Goal: Task Accomplishment & Management: Use online tool/utility

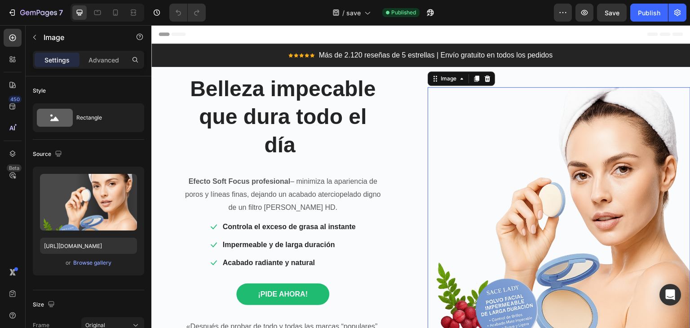
click at [532, 185] on img at bounding box center [558, 218] width 263 height 263
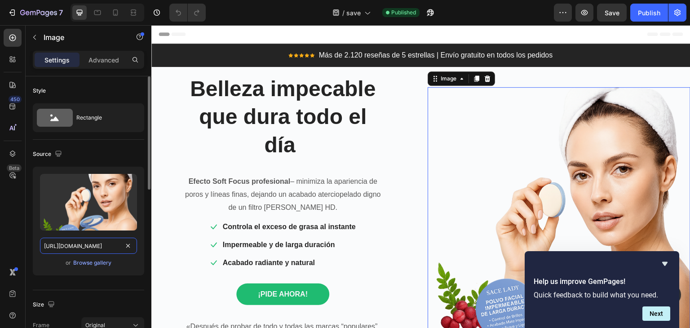
click at [85, 246] on input "[URL][DOMAIN_NAME]" at bounding box center [88, 245] width 97 height 16
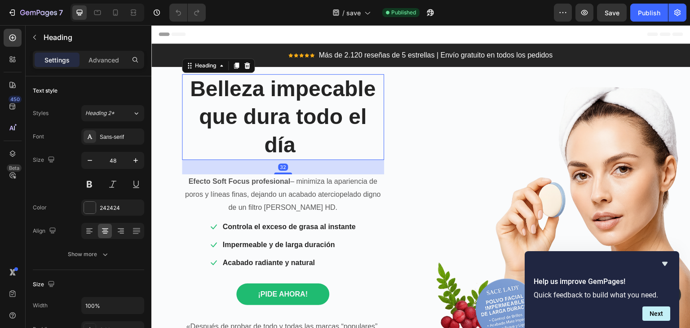
click at [242, 87] on strong "Belleza impecable que dura todo el día" at bounding box center [283, 117] width 186 height 80
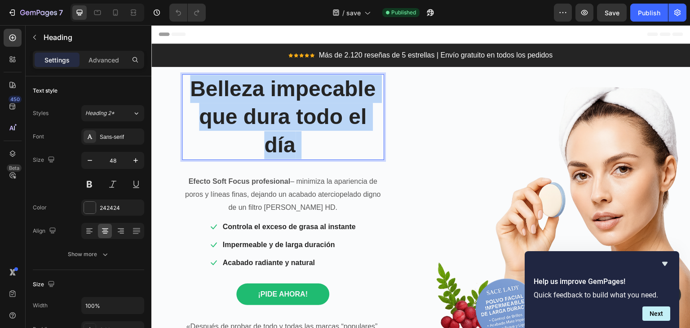
click at [242, 87] on strong "Belleza impecable que dura todo el día" at bounding box center [283, 117] width 186 height 80
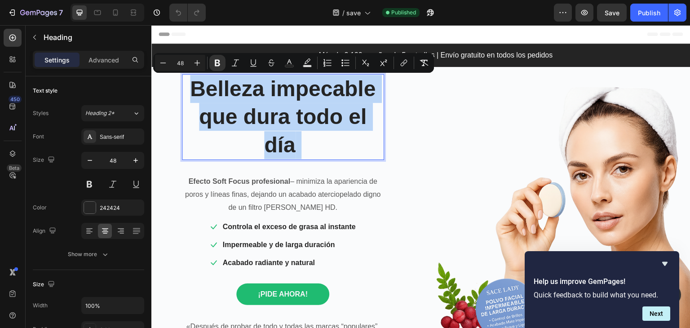
click at [242, 87] on strong "Belleza impecable que dura todo el día" at bounding box center [283, 117] width 186 height 80
copy p "Belleza impecable que dura todo el día"
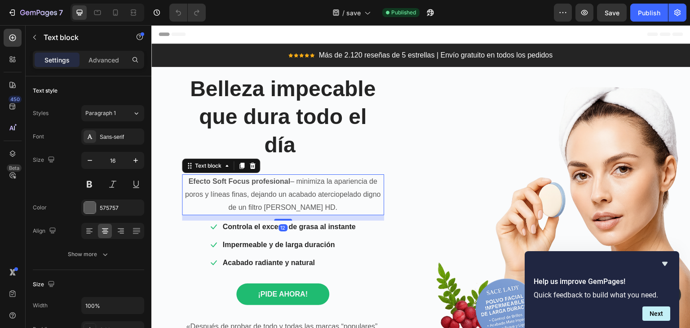
click at [288, 176] on p "Efecto Soft Focus profesional – minimiza la apariencia de poros y líneas finas,…" at bounding box center [283, 194] width 200 height 39
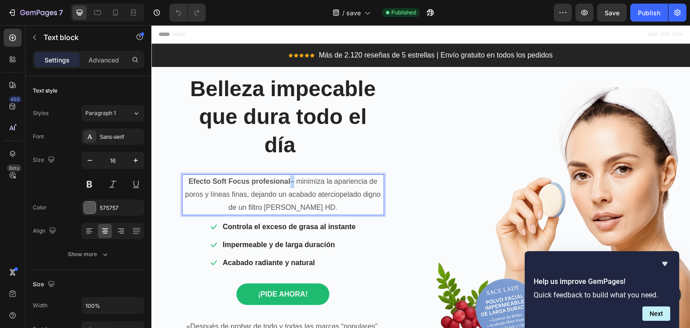
click at [288, 176] on p "Efecto Soft Focus profesional – minimiza la apariencia de poros y líneas finas,…" at bounding box center [283, 194] width 200 height 39
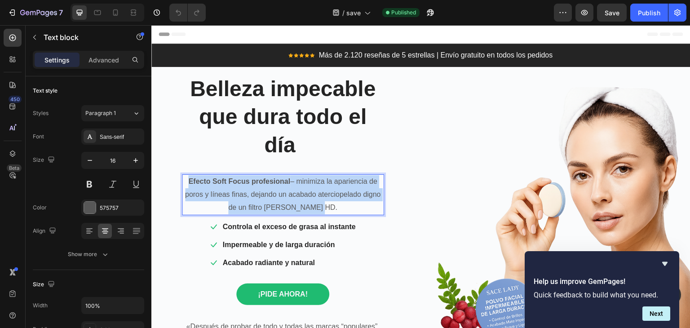
click at [288, 176] on p "Efecto Soft Focus profesional – minimiza la apariencia de poros y líneas finas,…" at bounding box center [283, 194] width 200 height 39
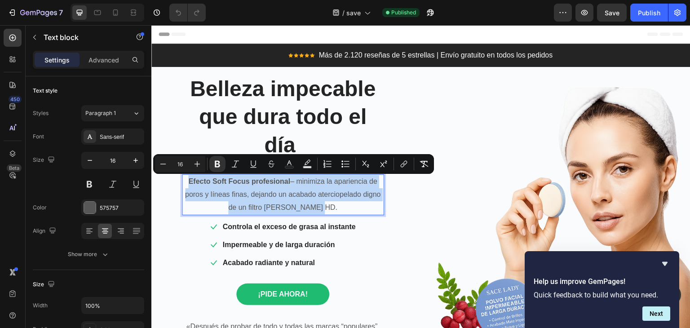
click at [288, 176] on p "Efecto Soft Focus profesional – minimiza la apariencia de poros y líneas finas,…" at bounding box center [283, 194] width 200 height 39
copy p "Efecto Soft Focus profesional – minimiza la apariencia de poros y líneas finas,…"
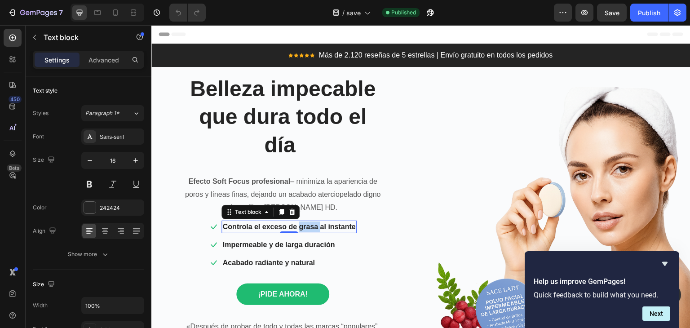
click at [312, 230] on p "Controla el exceso de grasa al instante" at bounding box center [288, 226] width 133 height 11
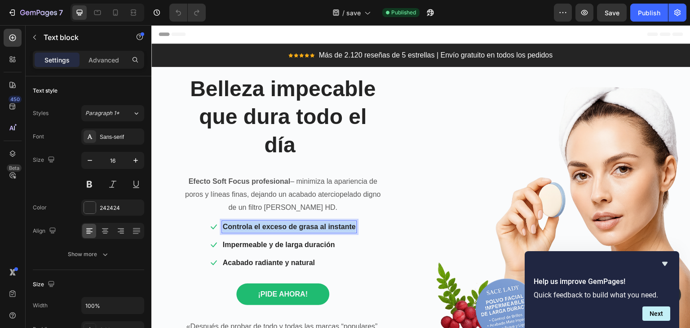
click at [312, 230] on p "Controla el exceso de grasa al instante" at bounding box center [288, 226] width 133 height 11
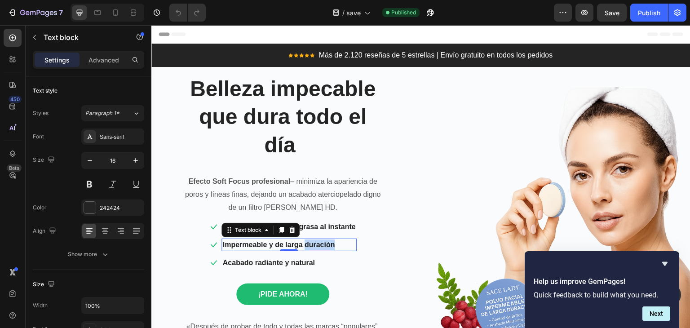
click at [304, 241] on p "Impermeable y de larga duración" at bounding box center [288, 244] width 133 height 11
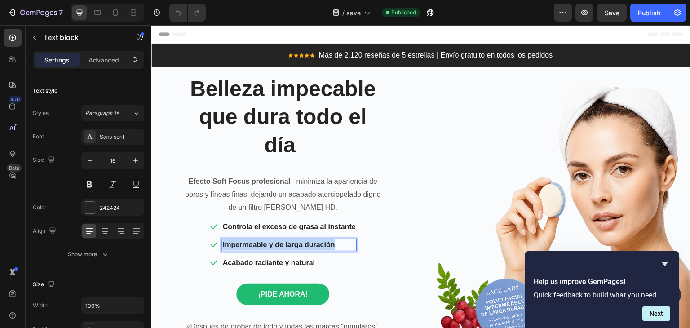
click at [304, 241] on p "Impermeable y de larga duración" at bounding box center [288, 244] width 133 height 11
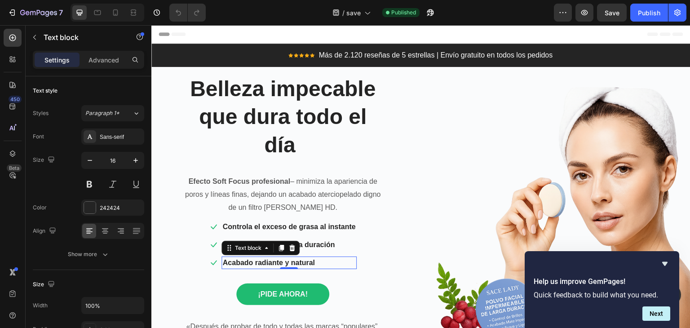
click at [262, 260] on p "Acabado radiante y natural" at bounding box center [288, 262] width 133 height 11
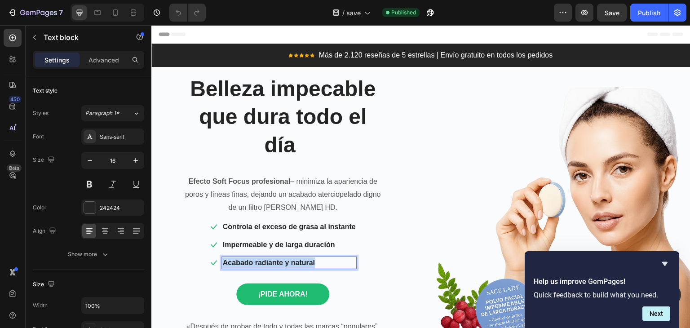
click at [262, 260] on p "Acabado radiante y natural" at bounding box center [288, 262] width 133 height 11
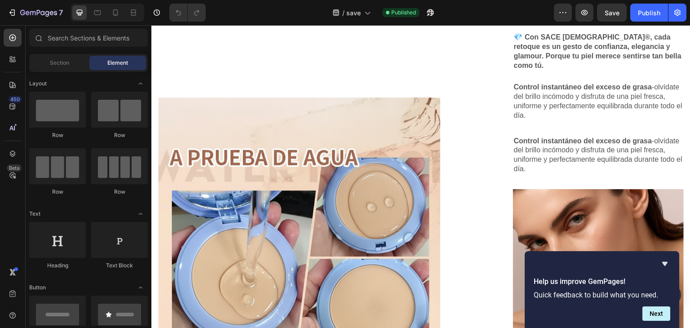
scroll to position [1045, 0]
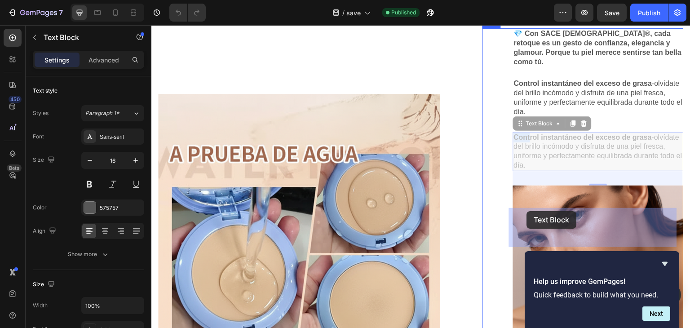
drag, startPoint x: 511, startPoint y: 213, endPoint x: 527, endPoint y: 211, distance: 15.9
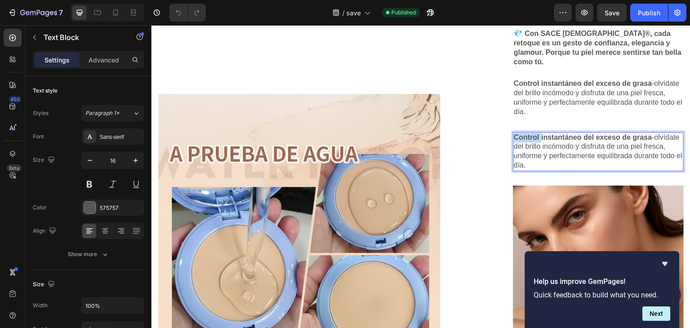
click at [527, 141] on strong "Control instantáneo del exceso de grasa" at bounding box center [583, 137] width 138 height 8
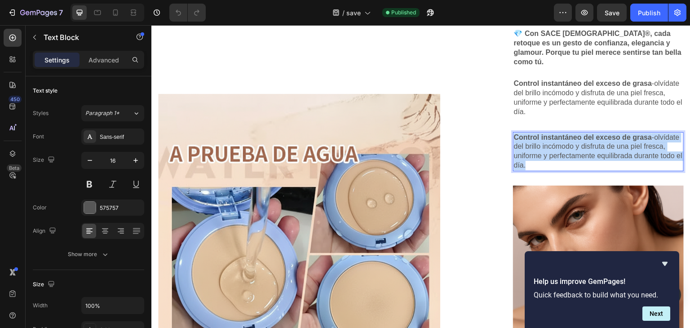
click at [527, 141] on strong "Control instantáneo del exceso de grasa" at bounding box center [583, 137] width 138 height 8
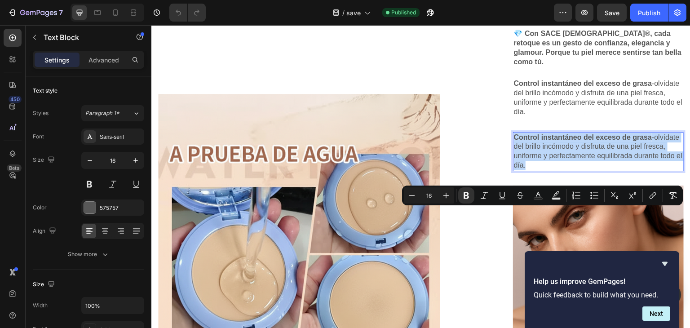
click at [527, 141] on strong "Control instantáneo del exceso de grasa" at bounding box center [583, 137] width 138 height 8
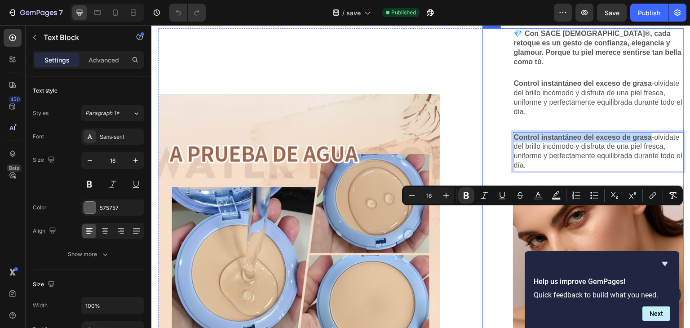
drag, startPoint x: 648, startPoint y: 213, endPoint x: 505, endPoint y: 207, distance: 142.9
click at [505, 207] on div "💎 Con SACE LADY®, cada retoque es un gesto de confianza, elegancia y glamour. P…" at bounding box center [582, 234] width 201 height 413
copy strong "Control instantáneo del exceso de grasa"
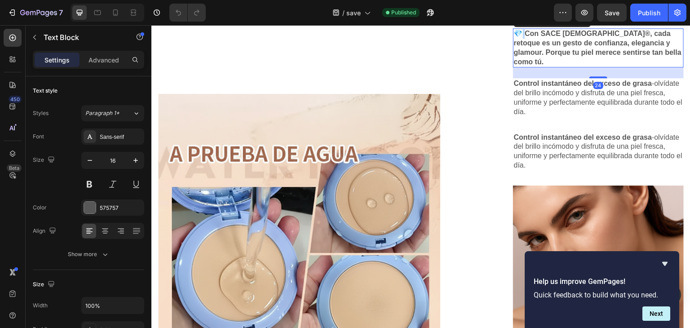
click at [516, 65] on strong "💎 Con SACE [DEMOGRAPHIC_DATA]®, cada retoque es un gesto de confianza, eleganci…" at bounding box center [597, 47] width 167 height 35
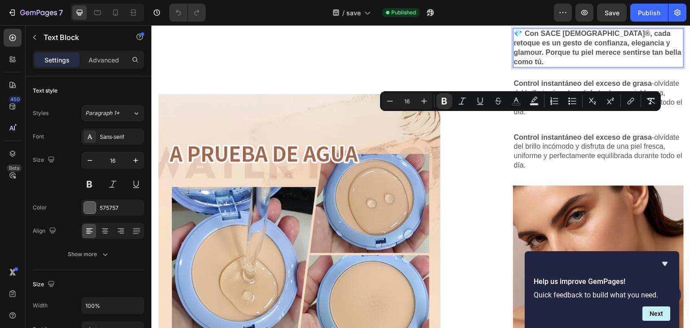
click at [514, 65] on strong "💎 Con SACE [DEMOGRAPHIC_DATA]®, cada retoque es un gesto de confianza, eleganci…" at bounding box center [597, 47] width 167 height 35
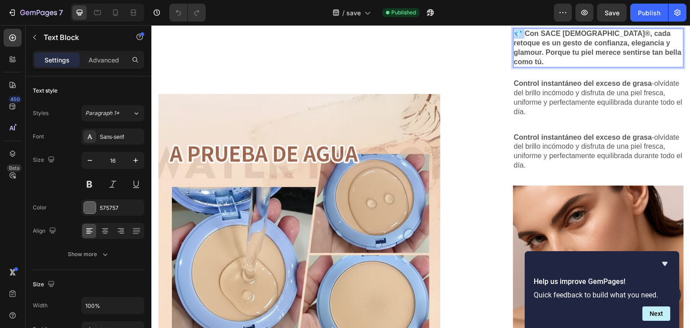
click at [514, 65] on strong "💎 Con SACE [DEMOGRAPHIC_DATA]®, cada retoque es un gesto de confianza, eleganci…" at bounding box center [597, 47] width 167 height 35
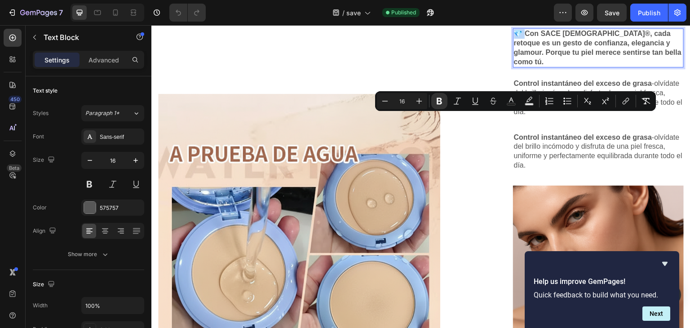
copy strong "💎 C"
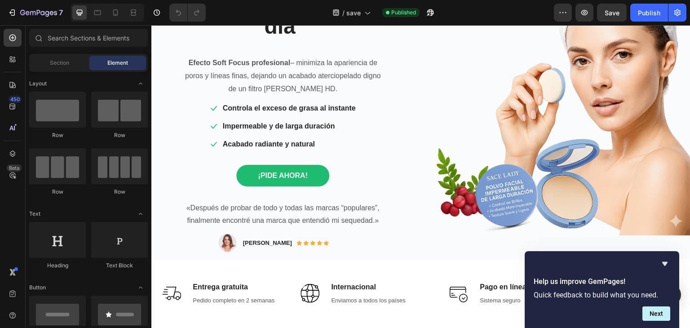
scroll to position [122, 0]
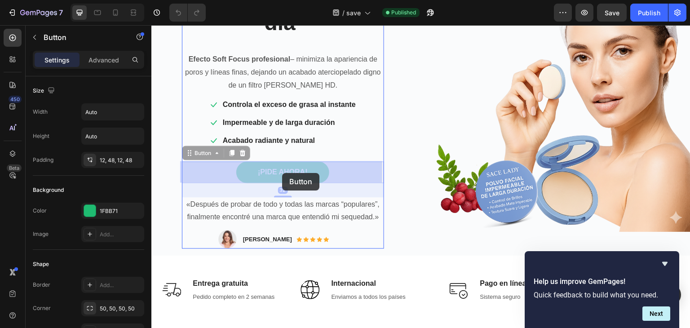
drag, startPoint x: 223, startPoint y: 170, endPoint x: 282, endPoint y: 172, distance: 59.3
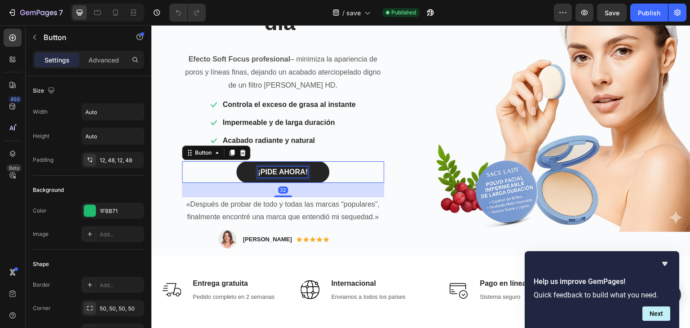
click at [282, 172] on strong "¡PIDE AHORA!" at bounding box center [283, 172] width 50 height 8
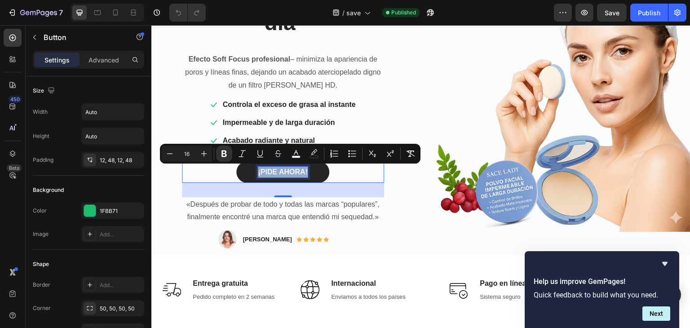
click at [282, 172] on strong "¡PIDE AHORA!" at bounding box center [283, 172] width 50 height 8
copy strong "¡PIDE AHORA!"
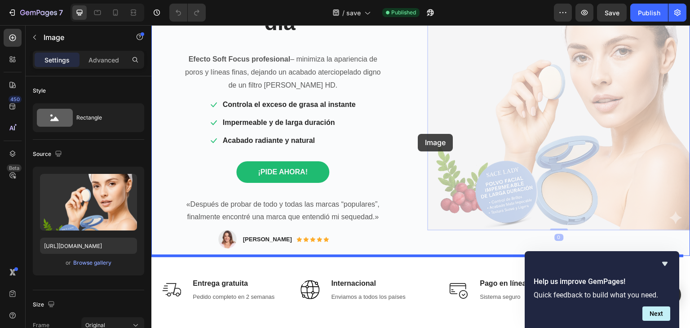
drag, startPoint x: 430, startPoint y: 114, endPoint x: 407, endPoint y: 158, distance: 49.4
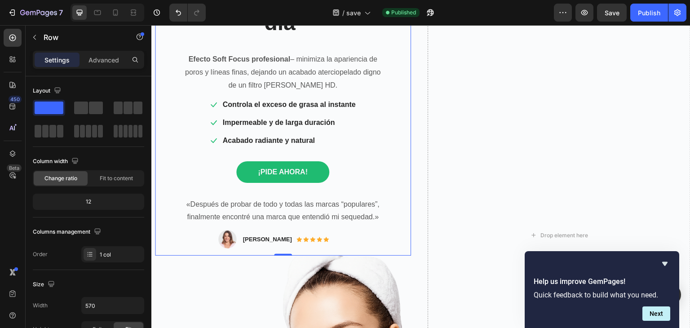
click at [407, 158] on div "Belleza impecable que dura todo el día Heading Efecto Soft Focus profesional – …" at bounding box center [283, 100] width 256 height 311
click at [175, 15] on icon "Undo/Redo" at bounding box center [178, 12] width 9 height 9
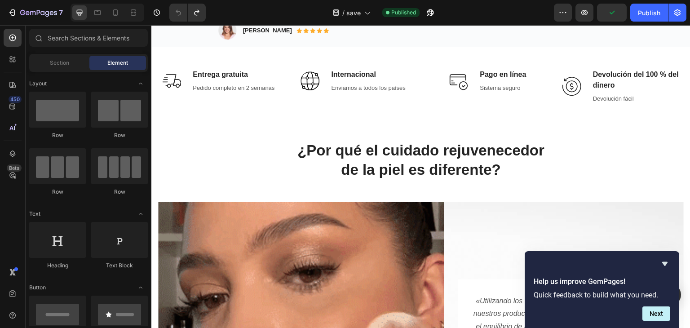
scroll to position [312, 0]
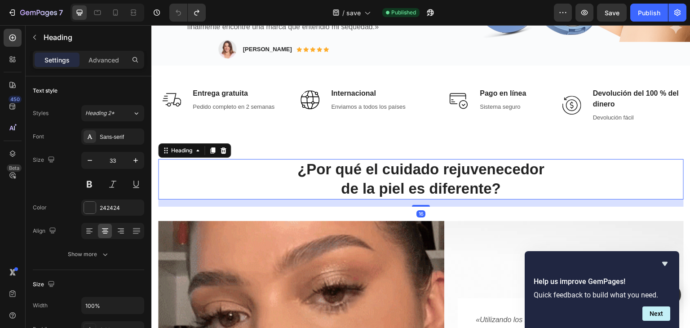
click at [526, 169] on h2 "¿Por qué el cuidado rejuvenecedor de la piel es diferente?" at bounding box center [420, 179] width 525 height 40
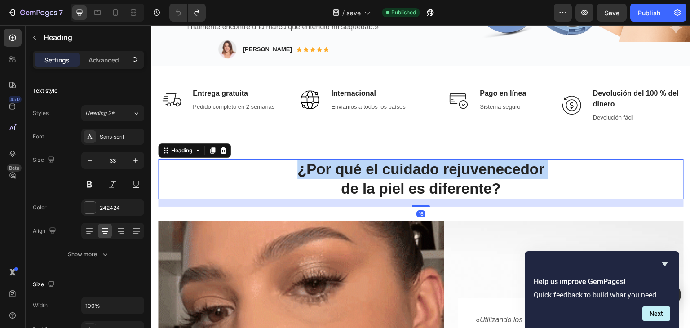
click at [526, 169] on p "¿Por qué el cuidado rejuvenecedor de la piel es diferente?" at bounding box center [420, 179] width 523 height 39
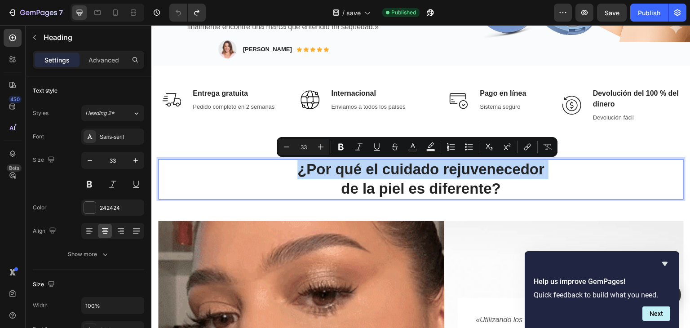
click at [526, 169] on p "¿Por qué el cuidado rejuvenecedor de la piel es diferente?" at bounding box center [420, 179] width 523 height 39
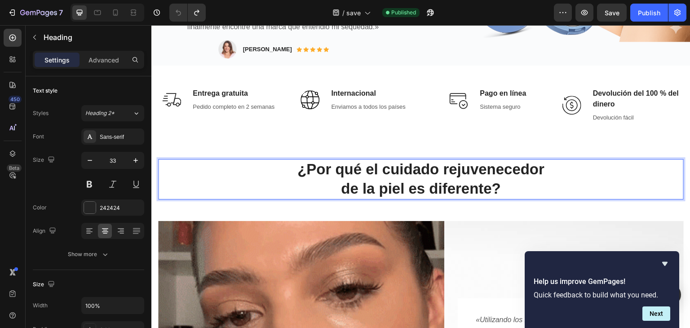
click at [519, 190] on p "¿Por qué el cuidado rejuvenecedor de la piel es diferente?" at bounding box center [420, 179] width 523 height 39
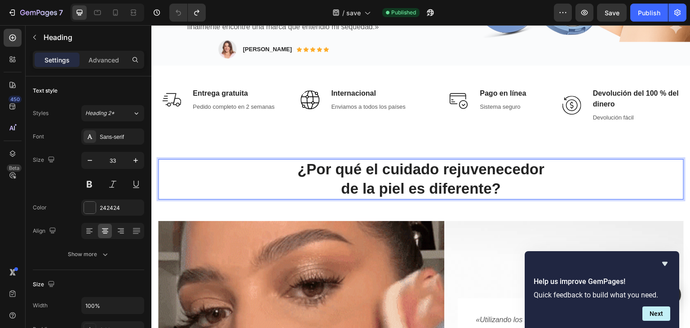
drag, startPoint x: 519, startPoint y: 190, endPoint x: 295, endPoint y: 172, distance: 223.8
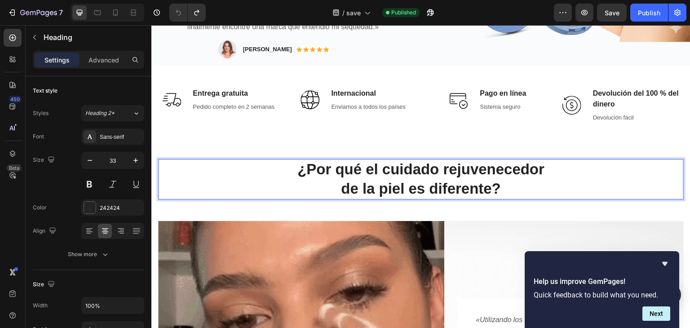
click at [295, 172] on p "¿Por qué el cuidado rejuvenecedor de la piel es diferente?" at bounding box center [420, 179] width 523 height 39
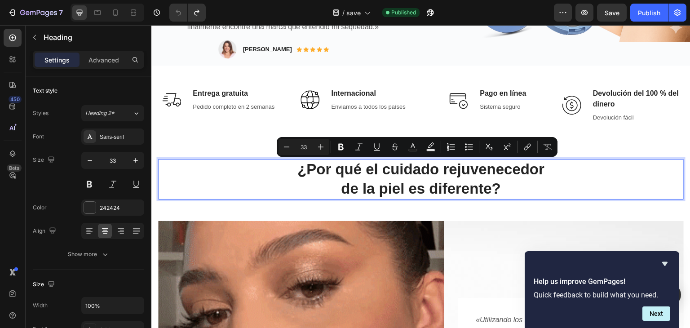
copy p "¿Por qué el cuidado rejuvenecedor de la piel es diferente?"
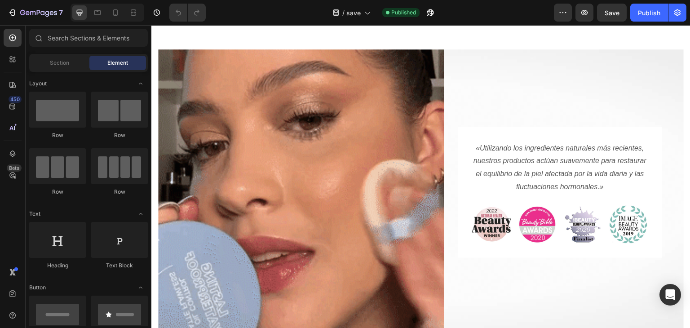
scroll to position [479, 0]
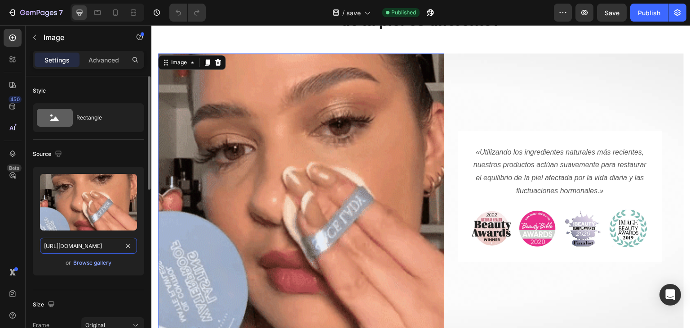
click at [91, 242] on input "https://cdn.webfastcdn.com/image/17921981ecb6bd684535a56089e91f9384263266.gif" at bounding box center [88, 245] width 97 height 16
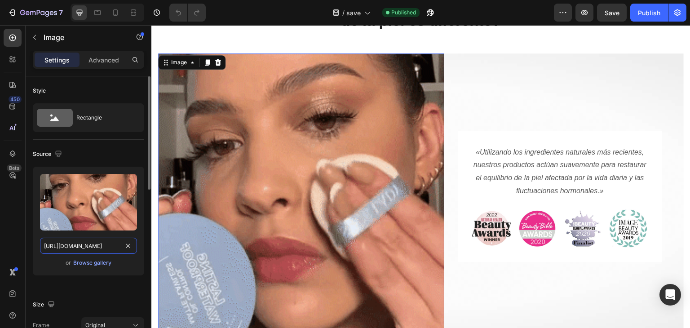
click at [91, 242] on input "https://cdn.webfastcdn.com/image/17921981ecb6bd684535a56089e91f9384263266.gif" at bounding box center [88, 245] width 97 height 16
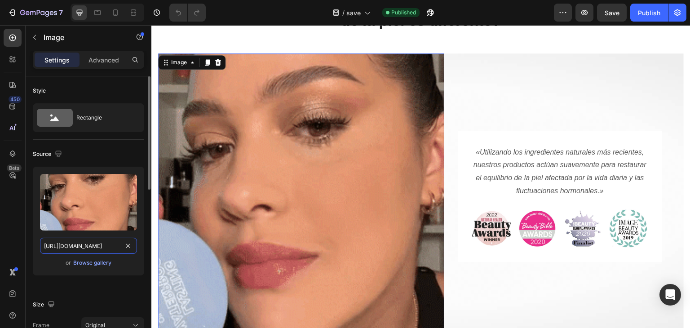
click at [91, 242] on input "https://cdn.webfastcdn.com/image/17921981ecb6bd684535a56089e91f9384263266.gif" at bounding box center [88, 245] width 97 height 16
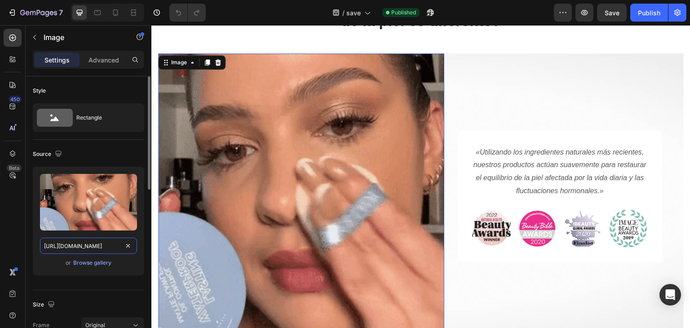
click at [91, 242] on input "https://cdn.webfastcdn.com/image/17921981ecb6bd684535a56089e91f9384263266.gif" at bounding box center [88, 245] width 97 height 16
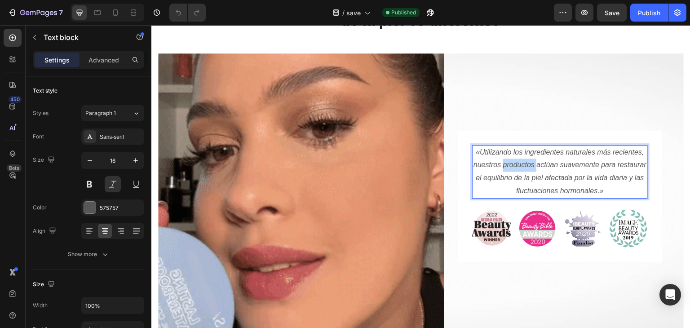
click at [526, 166] on p "«Utilizando los ingredientes naturales más recientes, nuestros productos actúan…" at bounding box center [560, 172] width 174 height 52
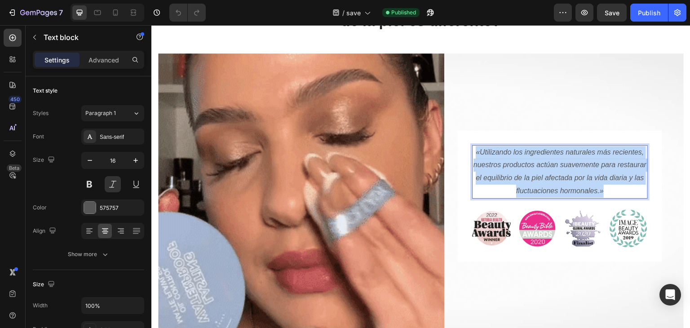
click at [526, 166] on p "«Utilizando los ingredientes naturales más recientes, nuestros productos actúan…" at bounding box center [560, 172] width 174 height 52
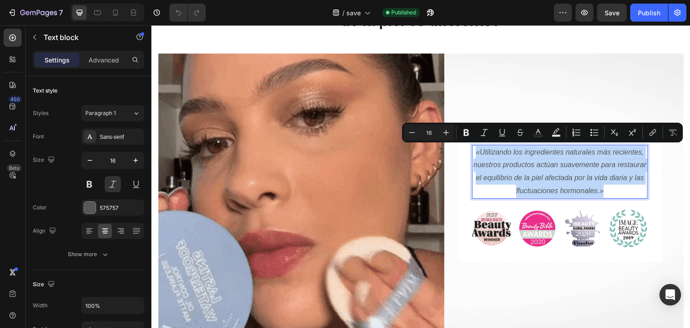
click at [526, 166] on p "«Utilizando los ingredientes naturales más recientes, nuestros productos actúan…" at bounding box center [560, 172] width 174 height 52
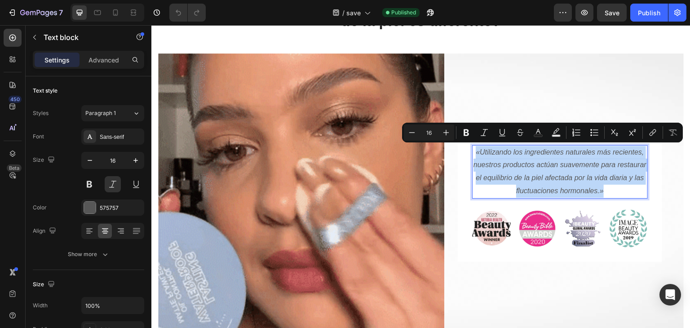
copy p "«Utilizando los ingredientes naturales más recientes, nuestros productos actúan…"
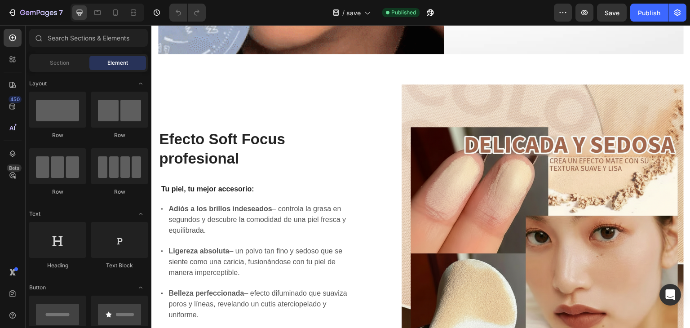
scroll to position [799, 0]
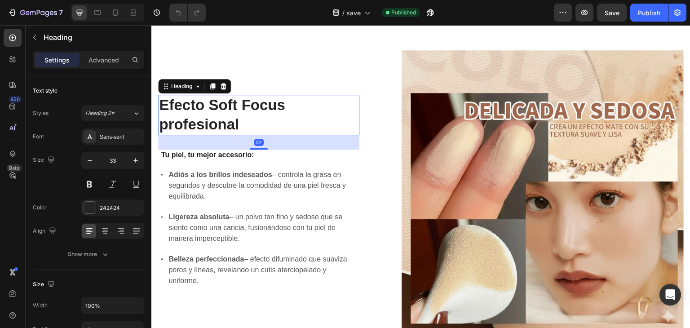
click at [217, 105] on strong "Efecto Soft Focus profesional" at bounding box center [222, 115] width 126 height 36
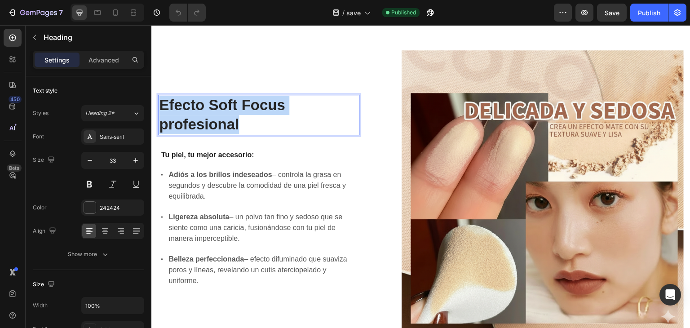
click at [217, 105] on strong "Efecto Soft Focus profesional" at bounding box center [222, 115] width 126 height 36
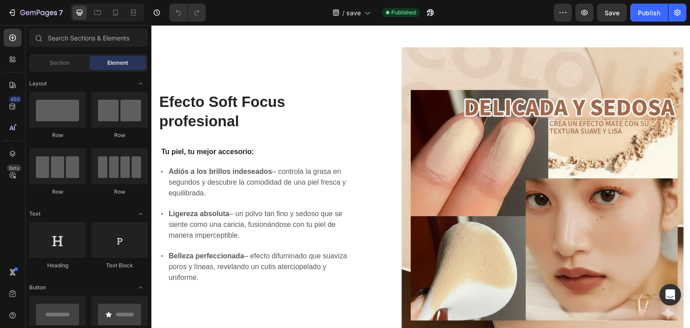
scroll to position [798, 0]
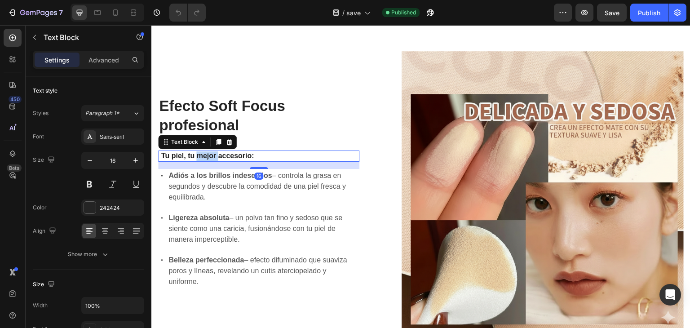
click at [209, 152] on strong "Tu piel, tu mejor accesorio:" at bounding box center [207, 156] width 93 height 8
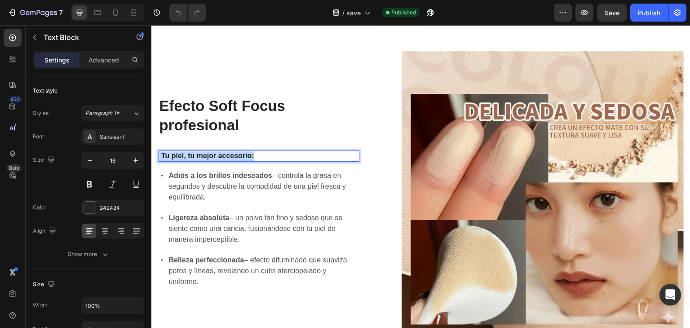
click at [209, 152] on strong "Tu piel, tu mejor accesorio:" at bounding box center [207, 156] width 93 height 8
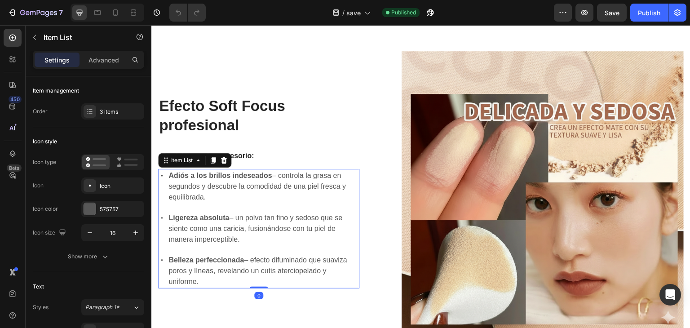
click at [299, 177] on p "Adiós a los brillos indeseados – controla la grasa en segundos y descubre la co…" at bounding box center [262, 186] width 189 height 32
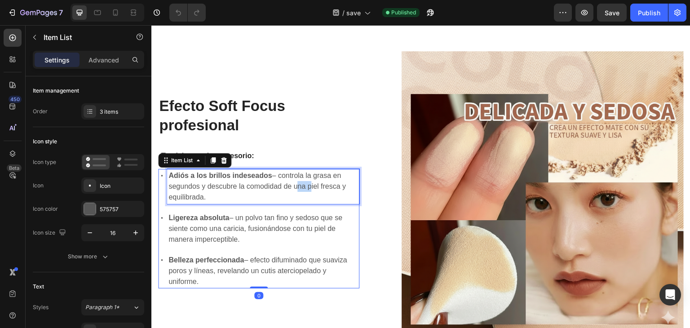
click at [299, 177] on p "Adiós a los brillos indeseados – controla la grasa en segundos y descubre la co…" at bounding box center [262, 186] width 189 height 32
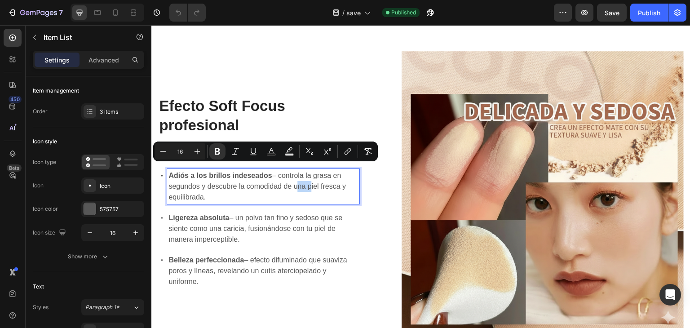
click at [299, 177] on p "Adiós a los brillos indeseados – controla la grasa en segundos y descubre la co…" at bounding box center [262, 186] width 189 height 32
click at [222, 215] on p "Ligereza absoluta – un polvo tan fino y sedoso que se siente como una caricia, …" at bounding box center [262, 228] width 189 height 32
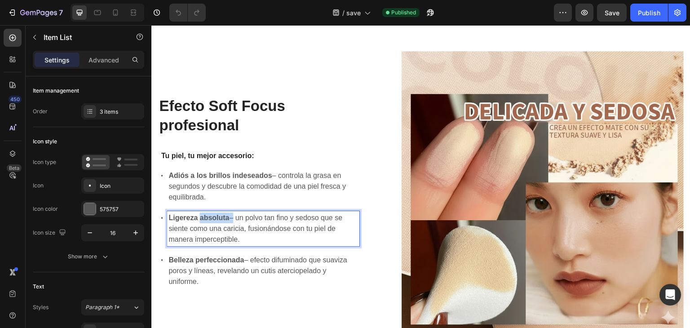
click at [222, 215] on p "Ligereza absoluta – un polvo tan fino y sedoso que se siente como una caricia, …" at bounding box center [262, 228] width 189 height 32
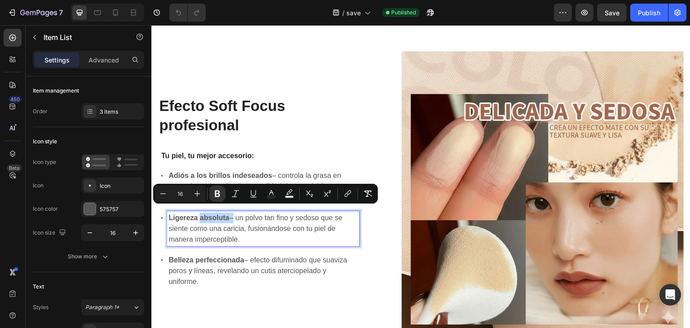
copy p "Ligereza absoluta – un polvo tan fino y sedoso que se siente como una caricia, …"
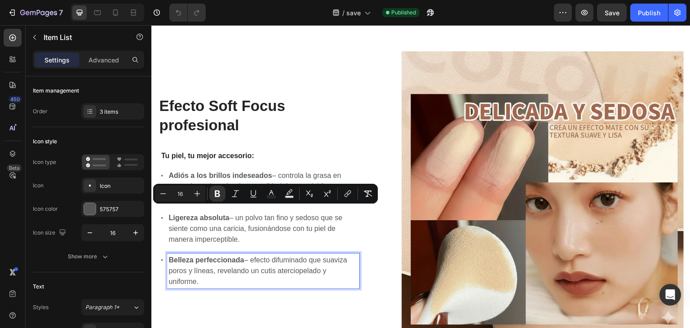
click at [329, 260] on p "Belleza perfeccionada – efecto difuminado que suaviza poros y líneas, revelando…" at bounding box center [262, 271] width 189 height 32
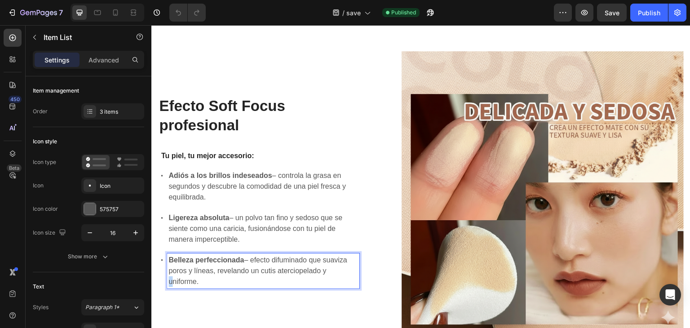
click at [329, 260] on p "Belleza perfeccionada – efecto difuminado que suaviza poros y líneas, revelando…" at bounding box center [262, 271] width 189 height 32
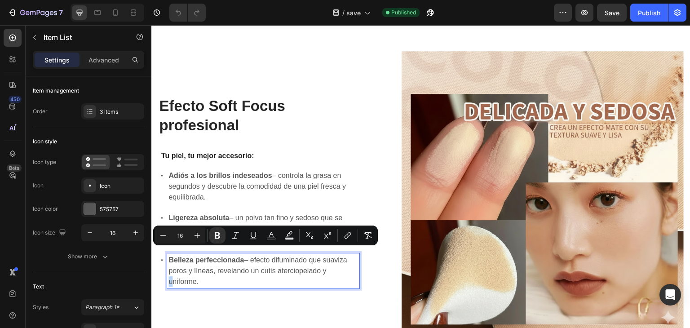
copy p "Belleza perfeccionada – efecto difuminado que suaviza poros y líneas, revelando…"
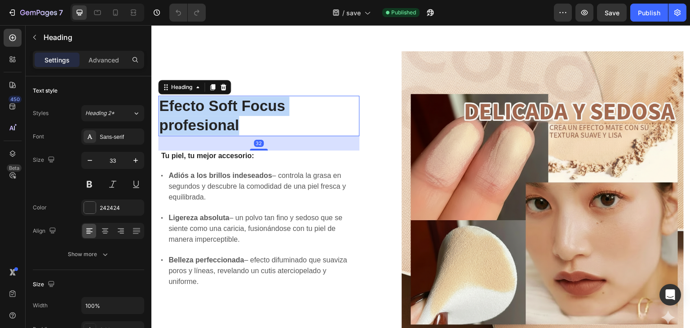
click at [192, 99] on strong "Efecto Soft Focus profesional" at bounding box center [222, 115] width 126 height 36
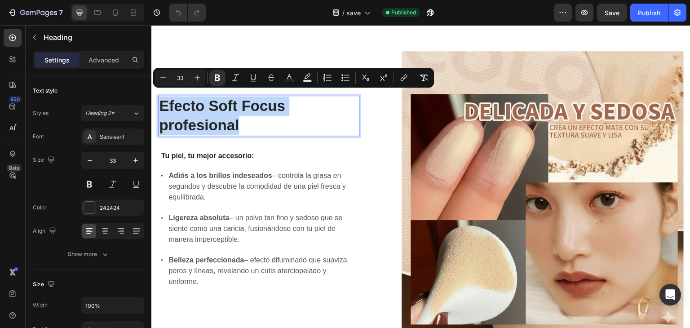
click at [192, 99] on strong "Efecto Soft Focus profesional" at bounding box center [222, 115] width 126 height 36
copy strong "Efecto Soft Focus profesional"
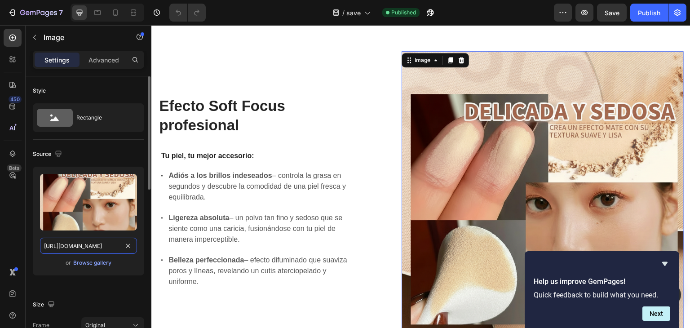
click at [116, 245] on input "https://cdn.shopify.com/s/files/1/0948/0385/3617/files/gempages_579147730316690…" at bounding box center [88, 245] width 97 height 16
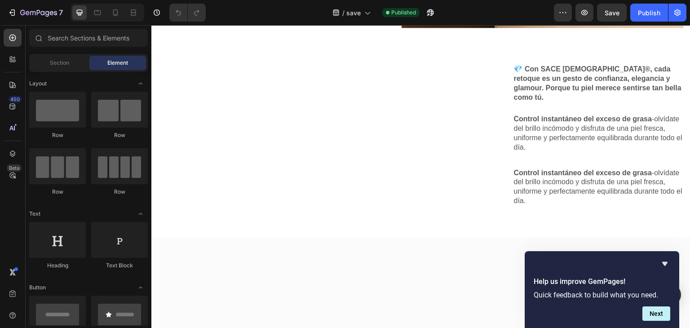
scroll to position [1095, 0]
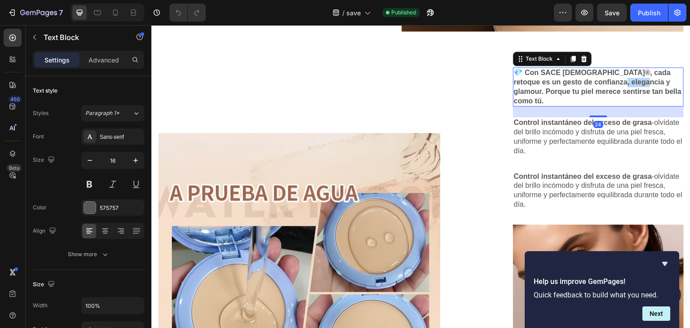
click at [621, 81] on strong "💎 Con SACE [DEMOGRAPHIC_DATA]®, cada retoque es un gesto de confianza, eleganci…" at bounding box center [597, 86] width 167 height 35
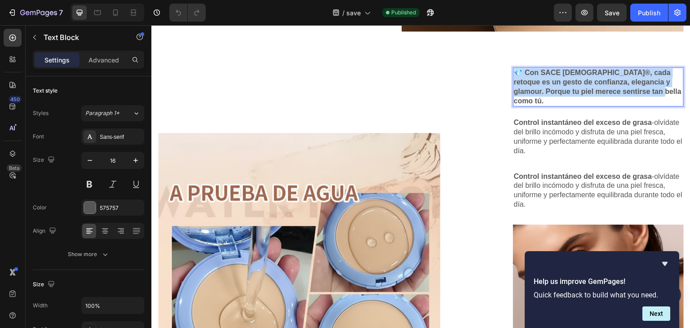
click at [621, 81] on strong "💎 Con SACE [DEMOGRAPHIC_DATA]®, cada retoque es un gesto de confianza, eleganci…" at bounding box center [597, 86] width 167 height 35
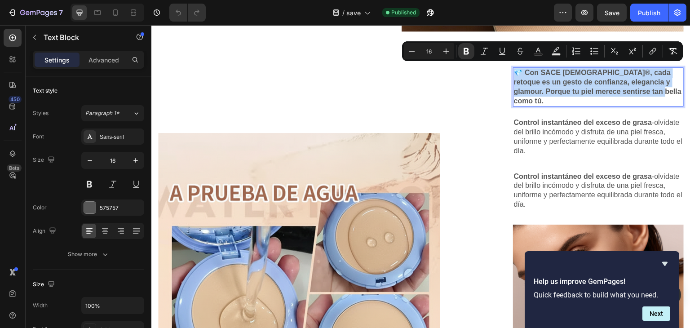
copy strong "💎 Con SACE [DEMOGRAPHIC_DATA]®, cada retoque es un gesto de confianza, eleganci…"
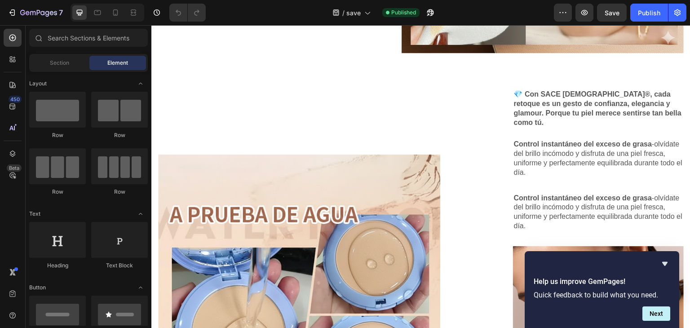
scroll to position [1093, 0]
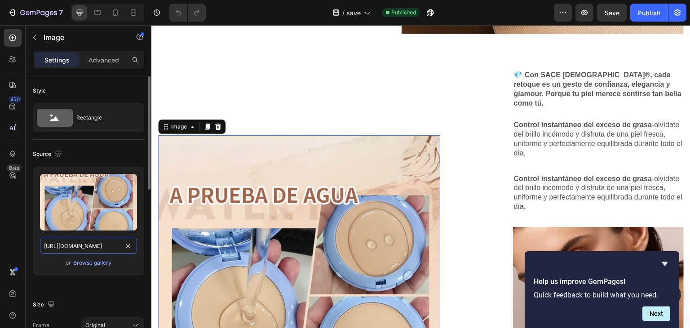
click at [86, 253] on input "https://cdn.shopify.com/s/files/1/0948/0385/3617/files/gempages_579147730316690…" at bounding box center [88, 245] width 97 height 16
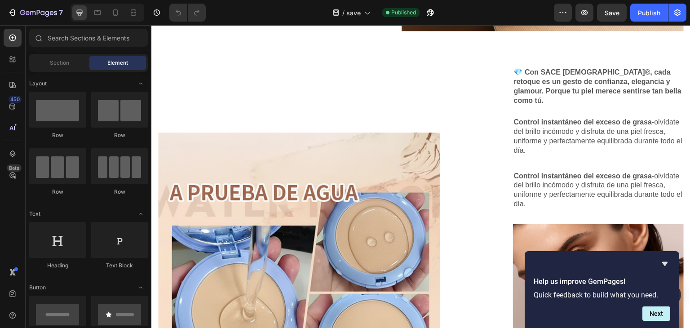
scroll to position [1104, 0]
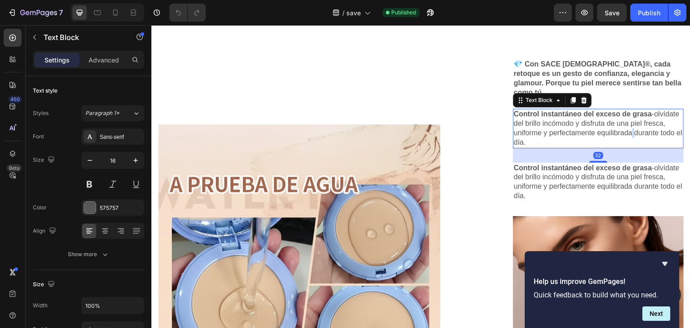
click at [627, 117] on p "Control instantáneo del exceso de grasa -olvídate del brillo incómodo y disfrut…" at bounding box center [598, 128] width 169 height 37
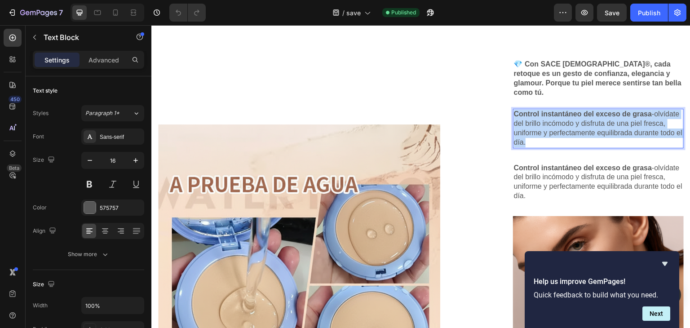
click at [627, 117] on p "Control instantáneo del exceso de grasa -olvídate del brillo incómodo y disfrut…" at bounding box center [598, 128] width 169 height 37
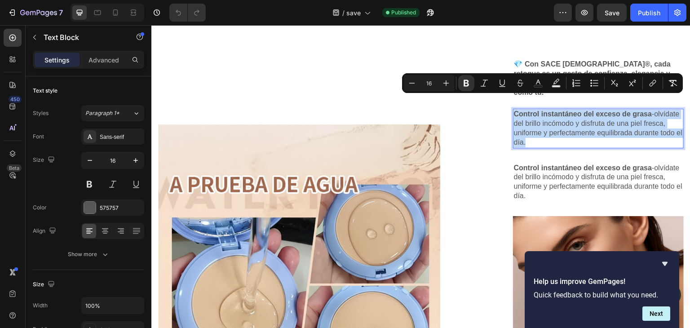
copy p "Control instantáneo del exceso de grasa -olvídate del brillo incómodo y disfrut…"
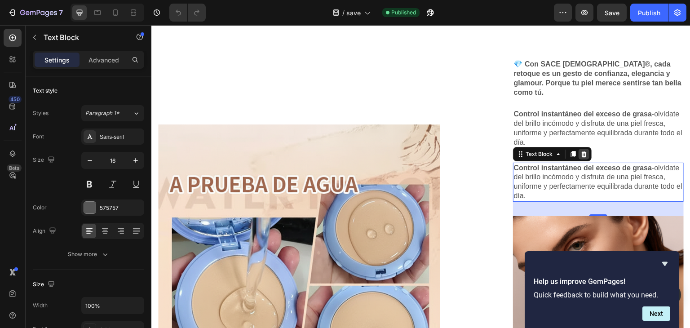
click at [580, 151] on icon at bounding box center [583, 154] width 6 height 6
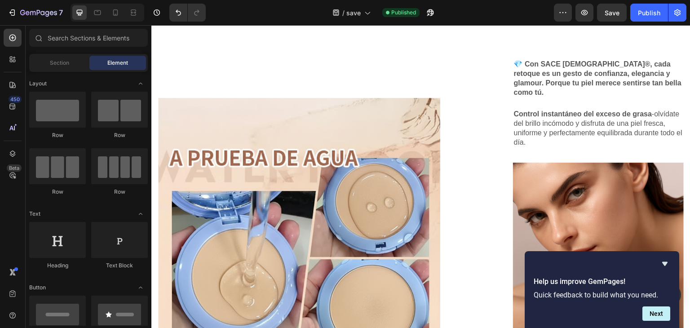
scroll to position [1077, 0]
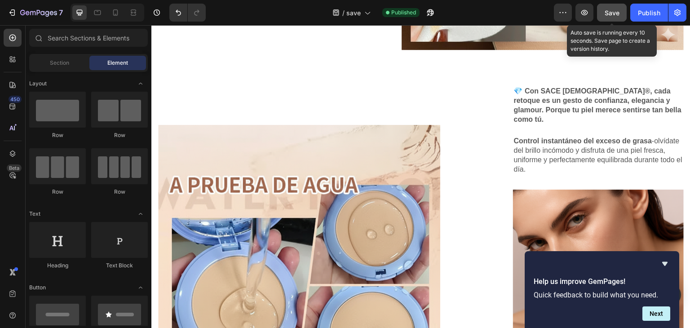
click at [616, 9] on span "Save" at bounding box center [611, 13] width 15 height 8
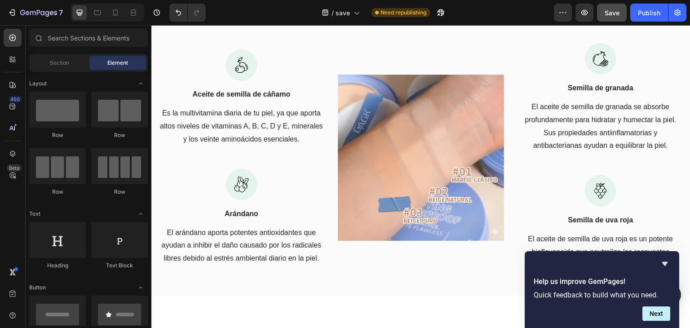
scroll to position [1401, 0]
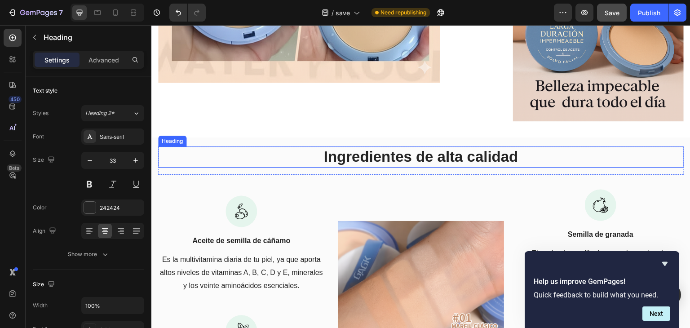
click at [493, 146] on h2 "Ingredientes de alta calidad" at bounding box center [420, 156] width 525 height 21
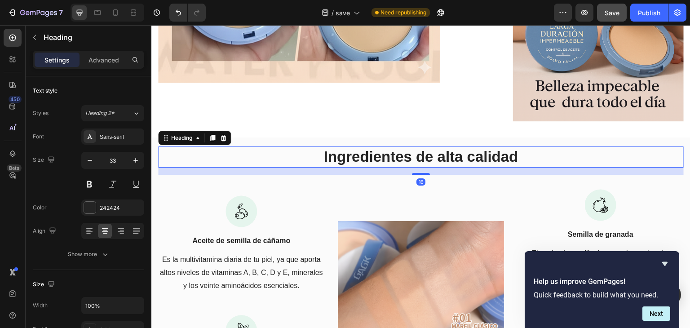
click at [493, 146] on h2 "Ingredientes de alta calidad" at bounding box center [420, 156] width 525 height 21
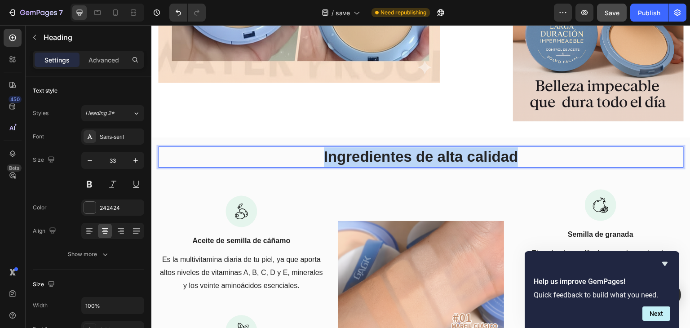
click at [493, 147] on p "Ingredientes de alta calidad" at bounding box center [420, 156] width 523 height 19
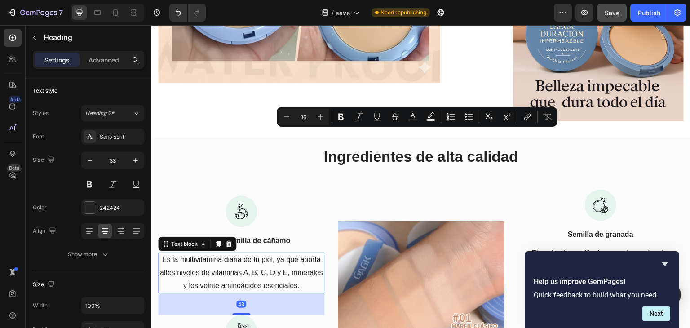
click at [264, 255] on p "Es la multivitamina diaria de tu piel, ya que aporta altos niveles de vitaminas…" at bounding box center [241, 272] width 164 height 39
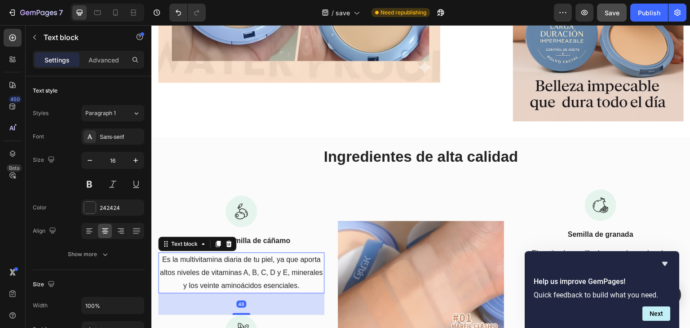
click at [264, 255] on p "Es la multivitamina diaria de tu piel, ya que aporta altos niveles de vitaminas…" at bounding box center [241, 272] width 164 height 39
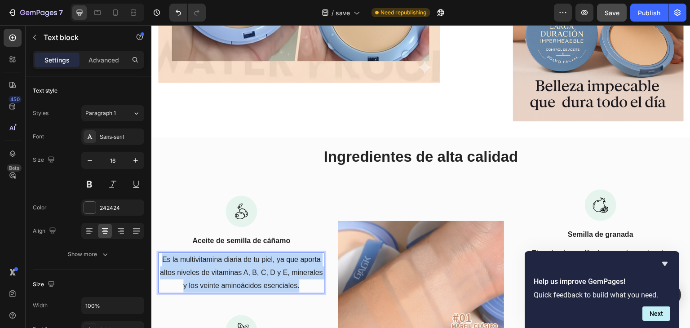
click at [264, 255] on p "Es la multivitamina diaria de tu piel, ya que aporta altos niveles de vitaminas…" at bounding box center [241, 272] width 164 height 39
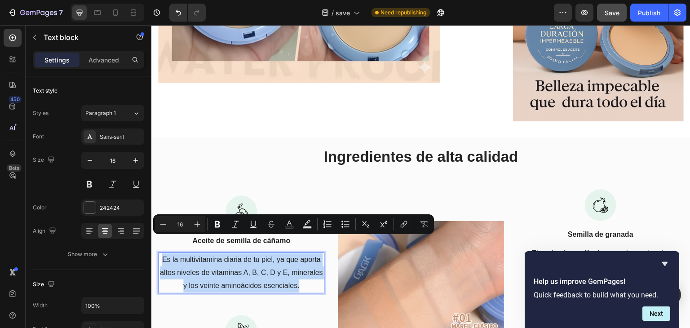
click at [264, 255] on p "Es la multivitamina diaria de tu piel, ya que aporta altos niveles de vitaminas…" at bounding box center [241, 272] width 164 height 39
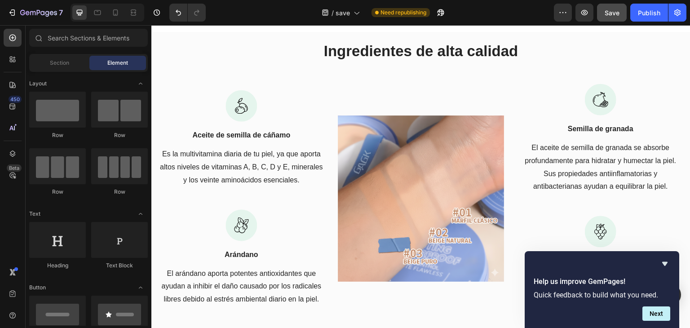
scroll to position [1497, 0]
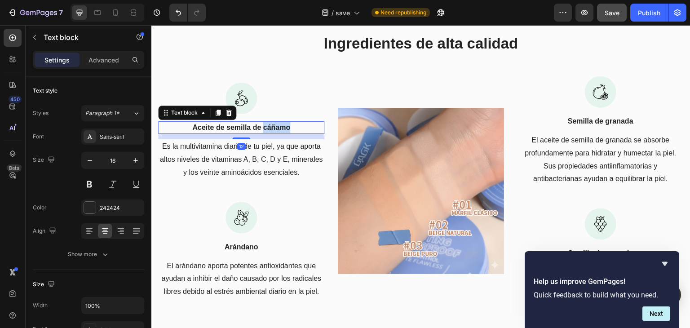
click at [264, 121] on div "Aceite de semilla de cáñamo" at bounding box center [241, 127] width 166 height 13
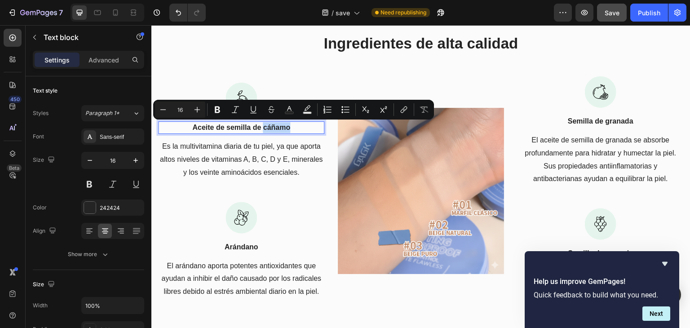
click at [264, 121] on div "Aceite de semilla de cáñamo" at bounding box center [241, 127] width 166 height 13
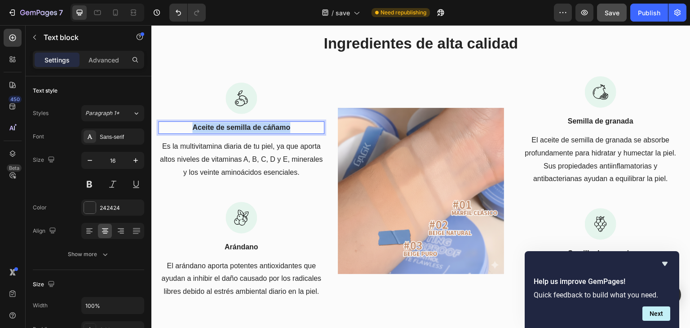
click at [264, 121] on div "Aceite de semilla de cáñamo" at bounding box center [241, 127] width 166 height 13
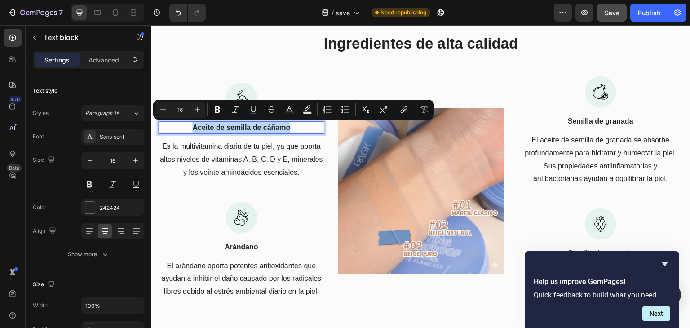
scroll to position [1496, 0]
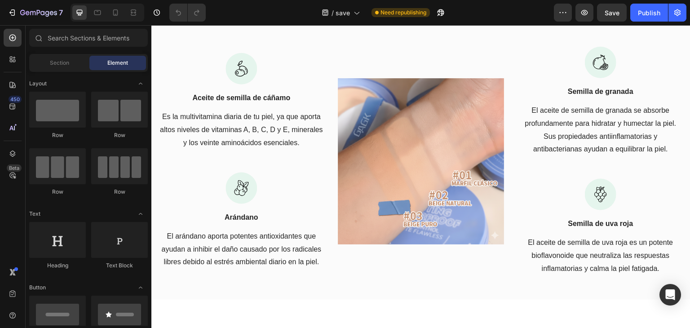
scroll to position [1299, 0]
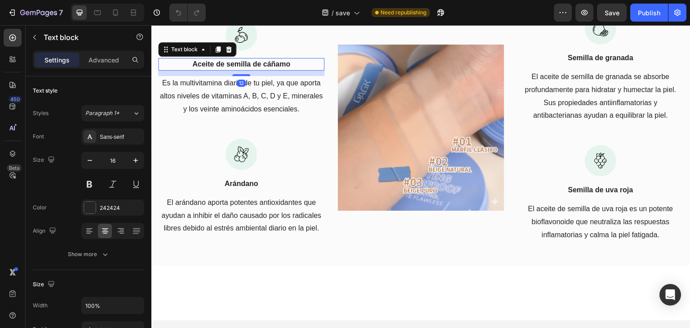
click at [275, 70] on p "Aceite de semilla de cáñamo" at bounding box center [241, 64] width 164 height 11
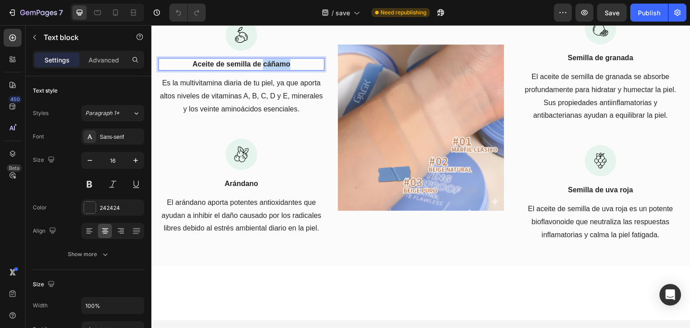
click at [275, 70] on p "Aceite de semilla de cáñamo" at bounding box center [241, 64] width 164 height 11
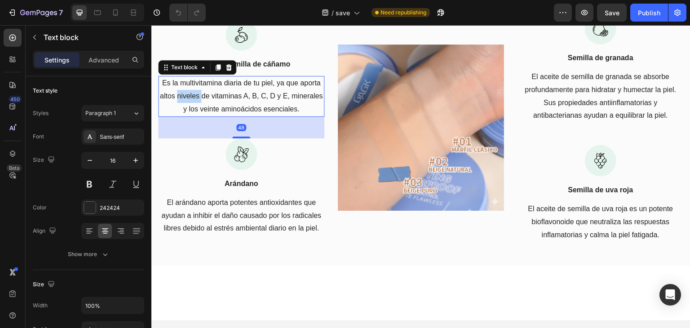
click at [207, 115] on p "Es la multivitamina diaria de tu piel, ya que aporta altos niveles de vitaminas…" at bounding box center [241, 96] width 164 height 39
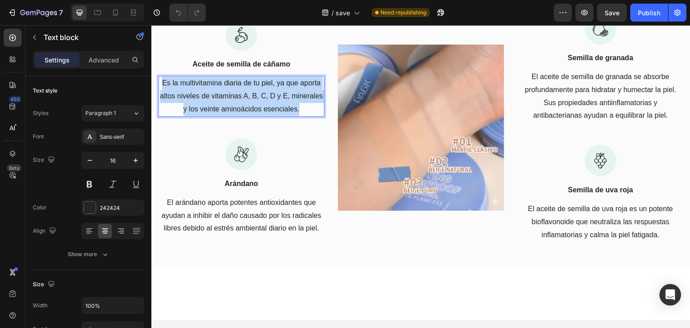
click at [207, 115] on p "Es la multivitamina diaria de tu piel, ya que aporta altos niveles de vitaminas…" at bounding box center [241, 96] width 164 height 39
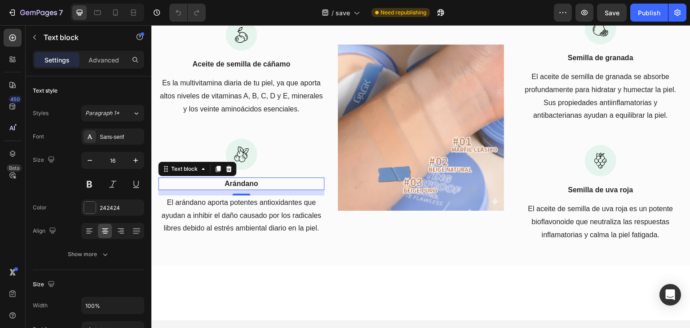
click at [232, 189] on p "Arándano" at bounding box center [241, 183] width 164 height 11
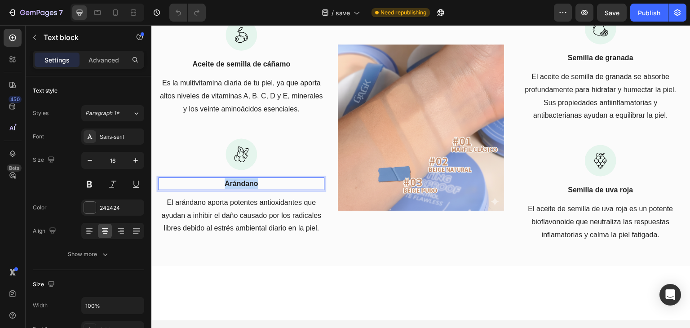
click at [232, 189] on p "Arándano" at bounding box center [241, 183] width 164 height 11
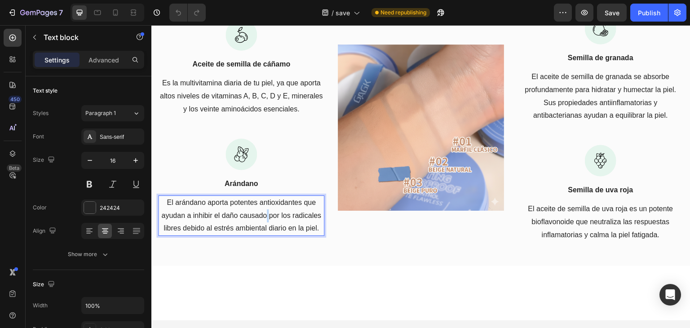
click at [264, 235] on p "El arándano aporta potentes antioxidantes que ayudan a inhibir el daño causado …" at bounding box center [241, 215] width 164 height 39
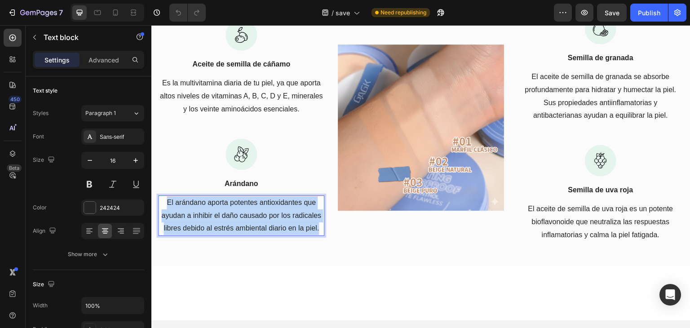
click at [264, 235] on p "El arándano aporta potentes antioxidantes que ayudan a inhibir el daño causado …" at bounding box center [241, 215] width 164 height 39
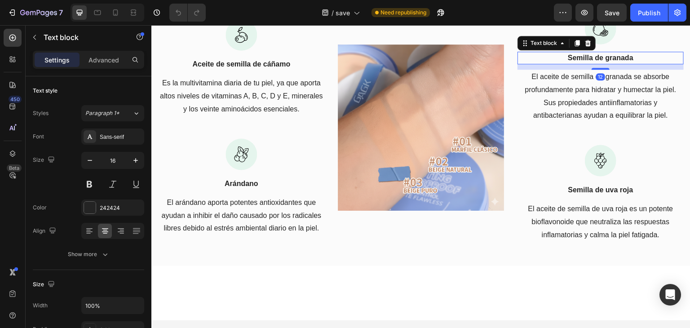
click at [584, 63] on p "Semilla de granada" at bounding box center [600, 58] width 164 height 11
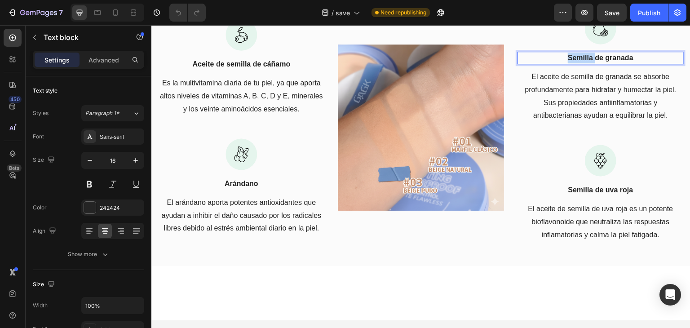
click at [584, 63] on p "Semilla de granada" at bounding box center [600, 58] width 164 height 11
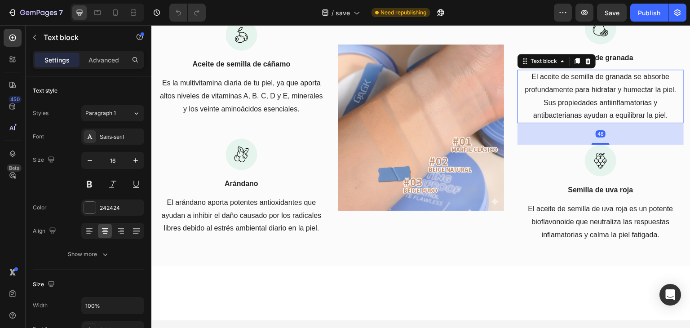
click at [560, 122] on p "El aceite de semilla de granada se absorbe profundamente para hidratar y humect…" at bounding box center [600, 96] width 164 height 52
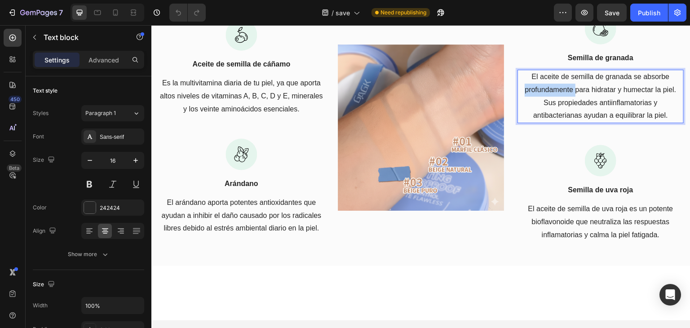
click at [560, 122] on p "El aceite de semilla de granada se absorbe profundamente para hidratar y humect…" at bounding box center [600, 96] width 164 height 52
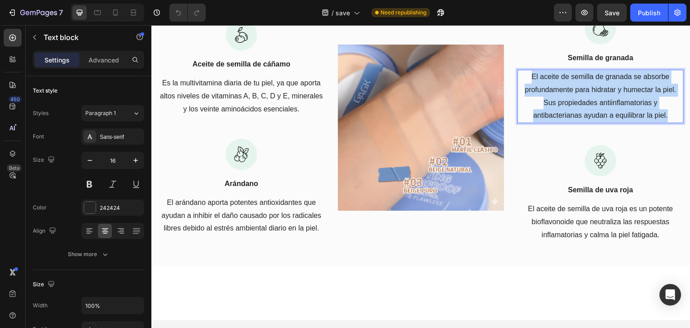
click at [560, 122] on p "El aceite de semilla de granada se absorbe profundamente para hidratar y humect…" at bounding box center [600, 96] width 164 height 52
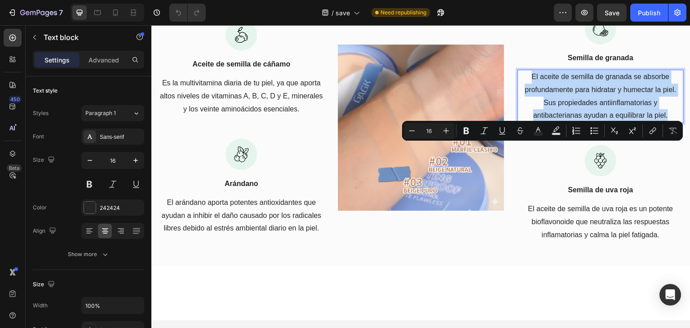
click at [560, 122] on p "El aceite de semilla de granada se absorbe profundamente para hidratar y humect…" at bounding box center [600, 96] width 164 height 52
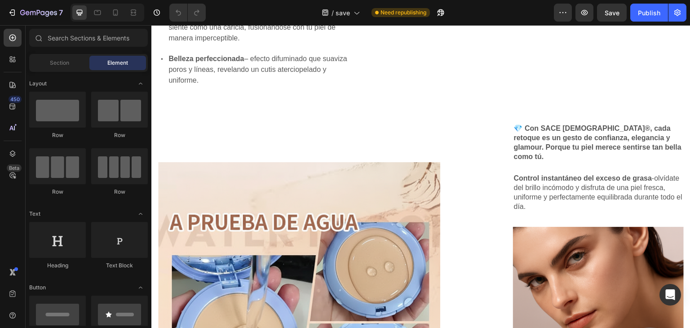
scroll to position [758, 0]
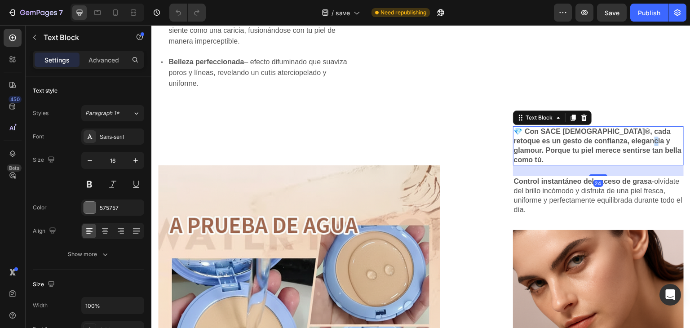
click at [628, 163] on strong "💎 Con SACE [DEMOGRAPHIC_DATA]®, cada retoque es un gesto de confianza, eleganci…" at bounding box center [597, 144] width 167 height 35
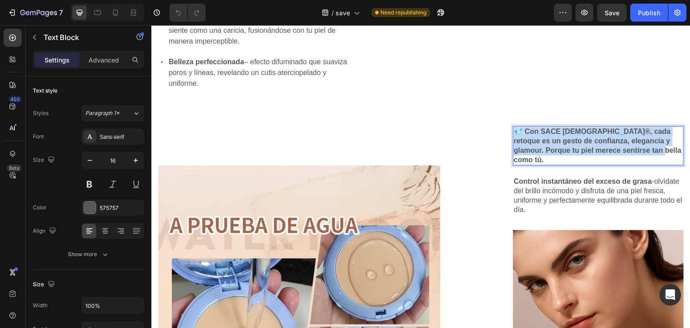
click at [628, 163] on strong "💎 Con SACE [DEMOGRAPHIC_DATA]®, cada retoque es un gesto de confianza, eleganci…" at bounding box center [597, 144] width 167 height 35
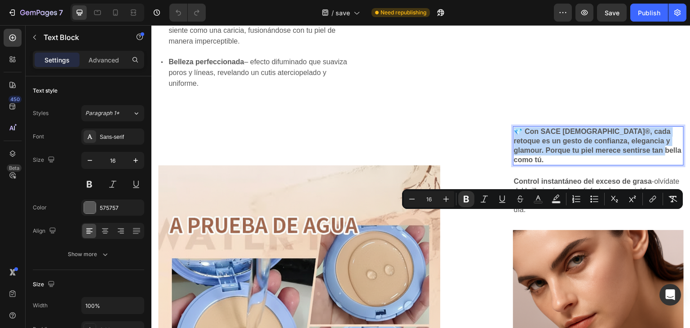
click at [628, 163] on strong "💎 Con SACE [DEMOGRAPHIC_DATA]®, cada retoque es un gesto de confianza, eleganci…" at bounding box center [597, 144] width 167 height 35
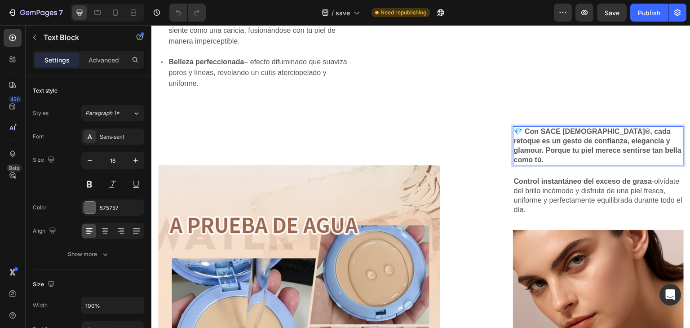
click at [628, 163] on strong "💎 Con SACE [DEMOGRAPHIC_DATA]®, cada retoque es un gesto de confianza, eleganci…" at bounding box center [597, 144] width 167 height 35
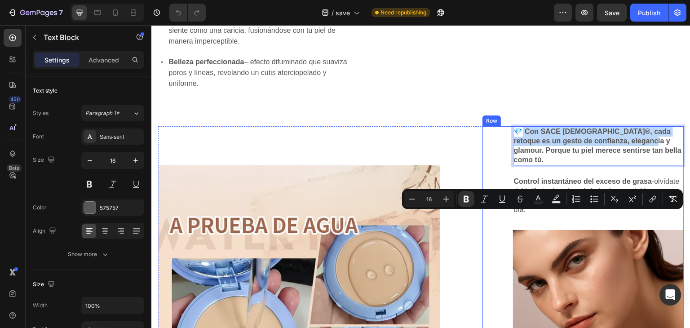
drag, startPoint x: 628, startPoint y: 228, endPoint x: 508, endPoint y: 213, distance: 121.7
click at [508, 213] on div "💎 Con SACE [DEMOGRAPHIC_DATA]®, cada retoque es un gesto de confianza, eleganci…" at bounding box center [582, 306] width 201 height 360
copy strong "Con SACE [DEMOGRAPHIC_DATA]®, cada retoque es un gesto de confianza, elegancia …"
click at [631, 163] on strong "💎 Con SACE [DEMOGRAPHIC_DATA]®, cada retoque es un gesto de confianza, eleganci…" at bounding box center [597, 144] width 167 height 35
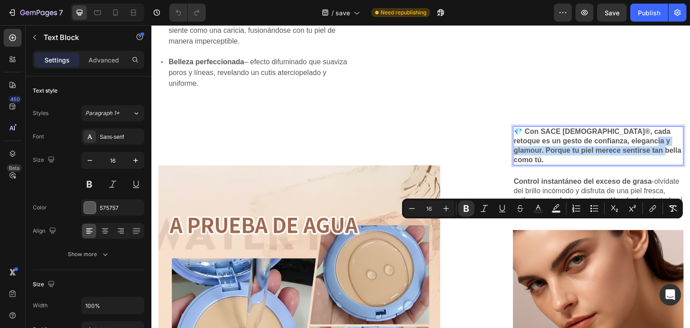
drag, startPoint x: 629, startPoint y: 225, endPoint x: 651, endPoint y: 238, distance: 25.2
click at [651, 164] on p "💎 Con SACE [DEMOGRAPHIC_DATA]®, cada retoque es un gesto de confianza, eleganci…" at bounding box center [598, 145] width 169 height 37
copy strong "orque tu piel merece sentirse tan bella como tú."
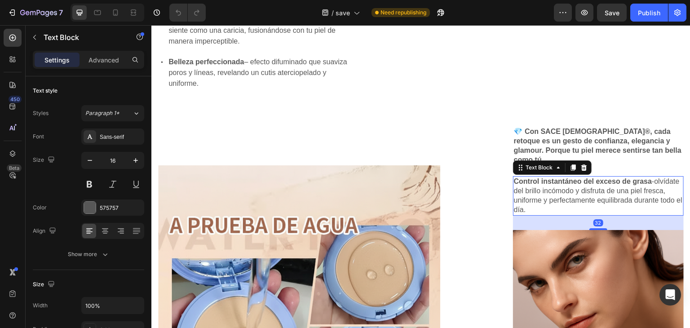
click at [547, 185] on strong "Control instantáneo del exceso de grasa" at bounding box center [583, 181] width 138 height 8
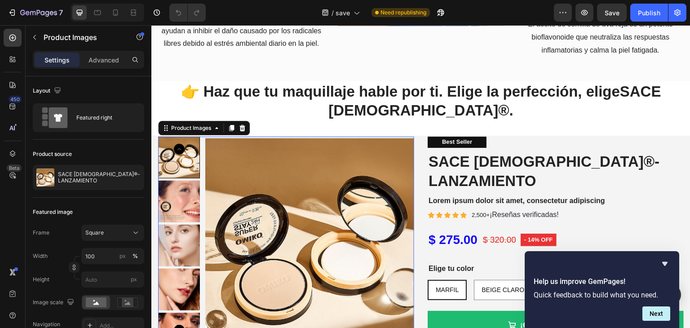
scroll to position [1560, 0]
